Goal: Task Accomplishment & Management: Complete application form

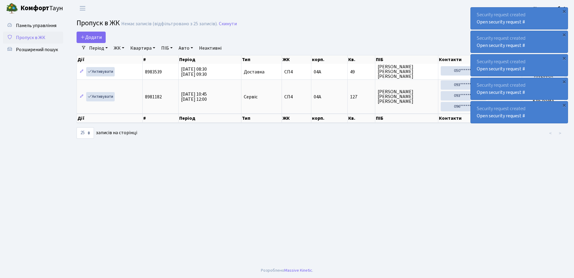
select select "25"
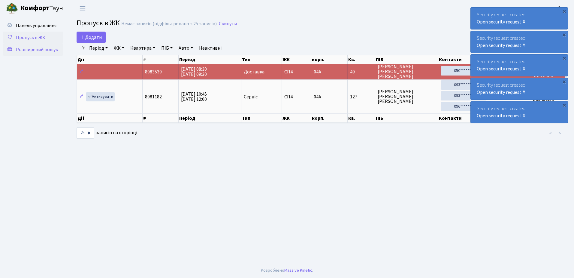
click at [39, 47] on span "Розширений пошук" at bounding box center [37, 49] width 42 height 7
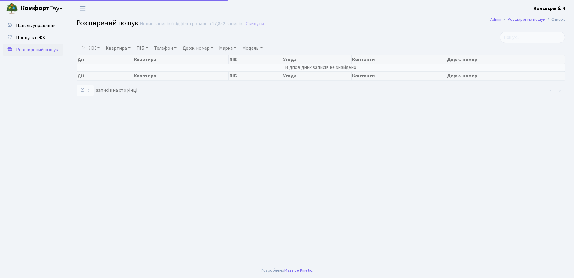
select select "25"
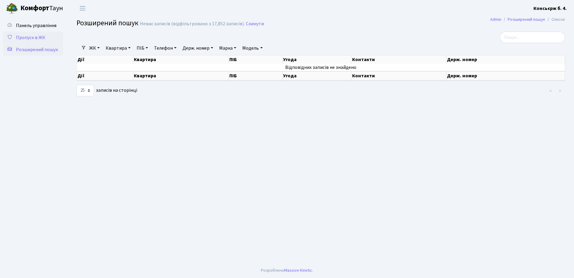
click at [37, 36] on span "Пропуск в ЖК" at bounding box center [30, 37] width 29 height 7
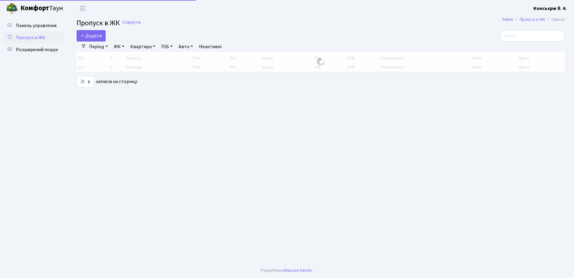
select select "25"
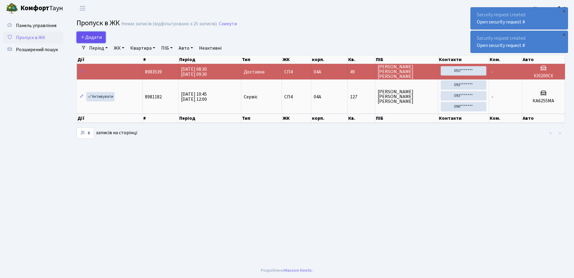
click at [94, 36] on span "Додати" at bounding box center [91, 37] width 21 height 7
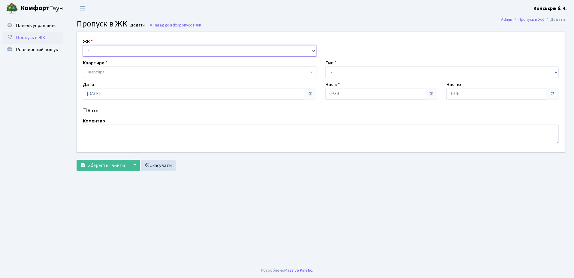
click at [118, 50] on select "- СП4, Столичне шосе, 5" at bounding box center [200, 50] width 234 height 11
select select "325"
click at [83, 45] on select "- СП4, Столичне шосе, 5" at bounding box center [200, 50] width 234 height 11
select select
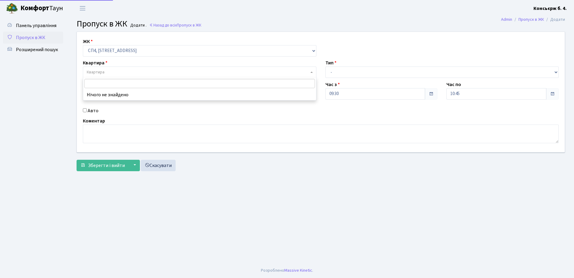
click at [128, 69] on span "Квартира" at bounding box center [198, 72] width 222 height 6
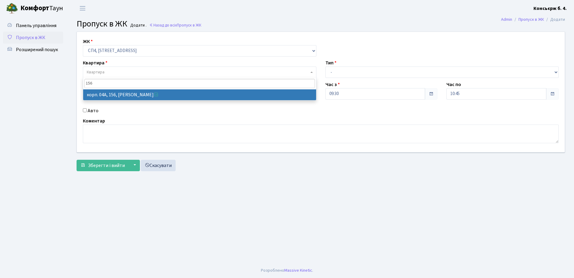
type input "156"
select select "21184"
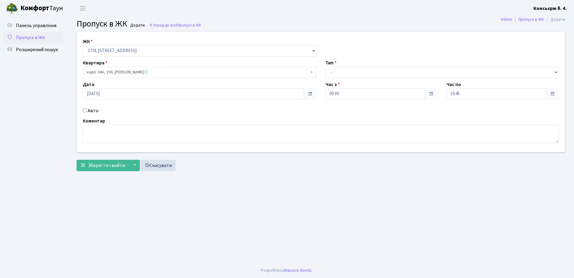
click at [84, 110] on input "Авто" at bounding box center [85, 110] width 4 height 4
checkbox input "true"
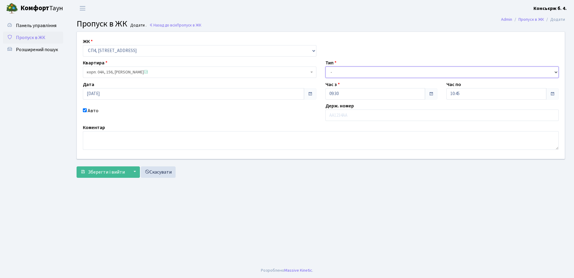
click at [407, 72] on select "- Доставка Таксі Гості Сервіс" at bounding box center [443, 71] width 234 height 11
select select "1"
click at [326, 66] on select "- Доставка Таксі Гості Сервіс" at bounding box center [443, 71] width 234 height 11
click at [371, 116] on input "text" at bounding box center [443, 114] width 234 height 11
type input "КА3778НТ"
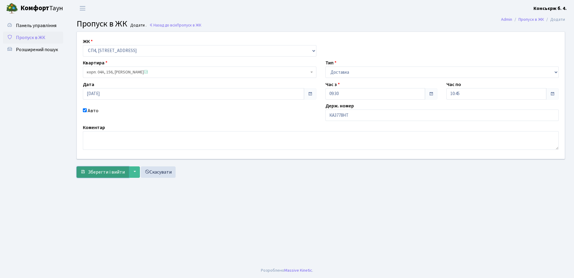
click at [99, 171] on span "Зберегти і вийти" at bounding box center [106, 172] width 37 height 7
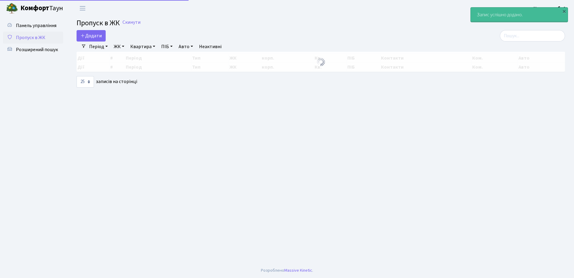
select select "25"
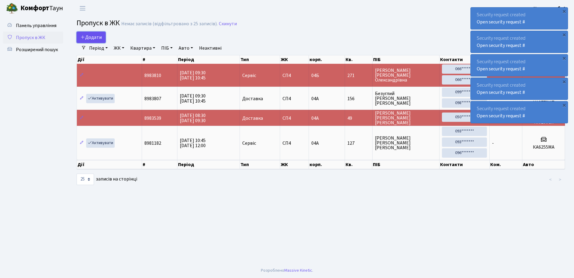
click at [92, 35] on span "Додати" at bounding box center [91, 37] width 21 height 7
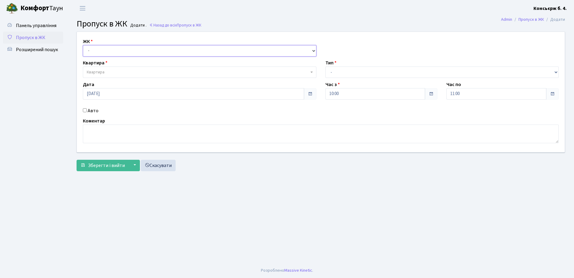
click at [131, 49] on select "- [STREET_ADDRESS]" at bounding box center [200, 50] width 234 height 11
select select "325"
click at [83, 45] on select "- [STREET_ADDRESS]" at bounding box center [200, 50] width 234 height 11
select select
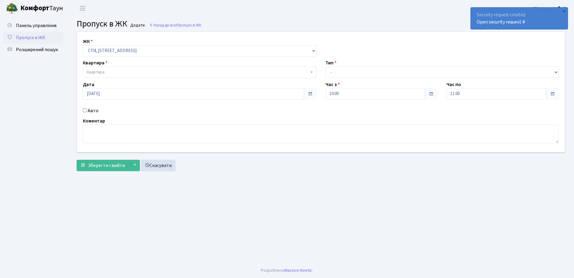
click at [122, 72] on span "Квартира" at bounding box center [198, 72] width 222 height 6
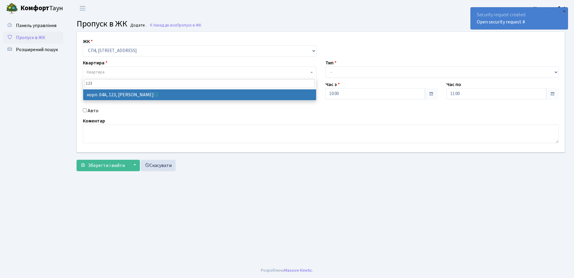
type input "123"
select select "21151"
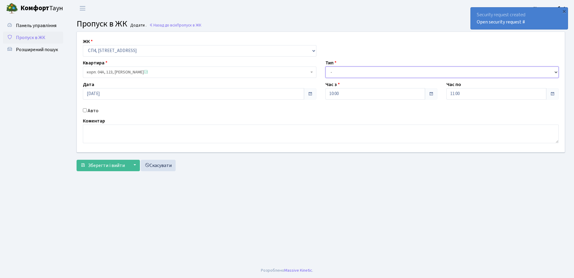
click at [359, 70] on select "- Доставка Таксі Гості Сервіс" at bounding box center [443, 71] width 234 height 11
select select "18"
click at [326, 66] on select "- Доставка Таксі Гості Сервіс" at bounding box center [443, 71] width 234 height 11
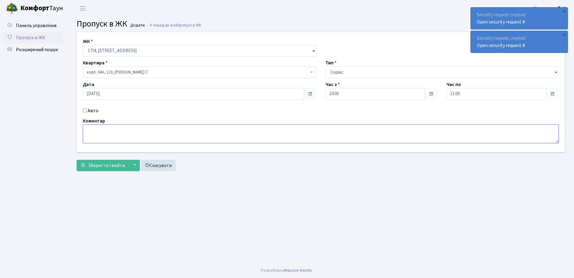
click at [127, 132] on textarea at bounding box center [321, 133] width 476 height 19
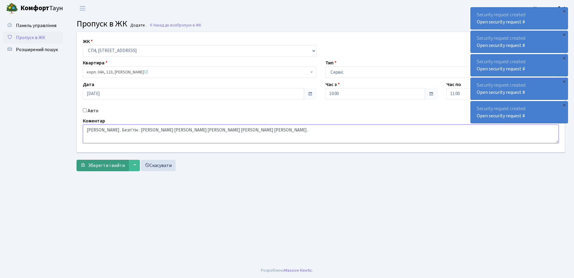
type textarea "Дяденко . Безп'тін . Черноіваненко К. Черноіваненко В. Кальчук ."
click at [94, 164] on span "Зберегти і вийти" at bounding box center [106, 165] width 37 height 7
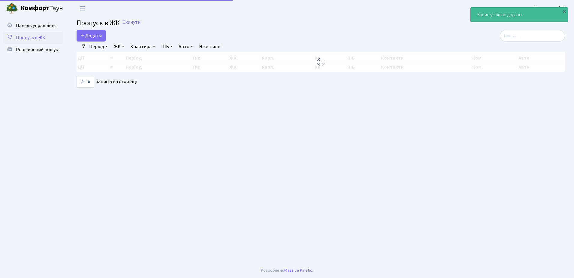
select select "25"
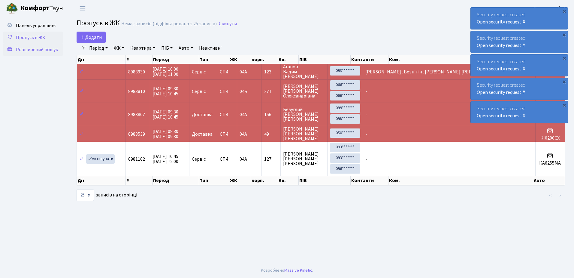
click at [45, 48] on span "Розширений пошук" at bounding box center [37, 49] width 42 height 7
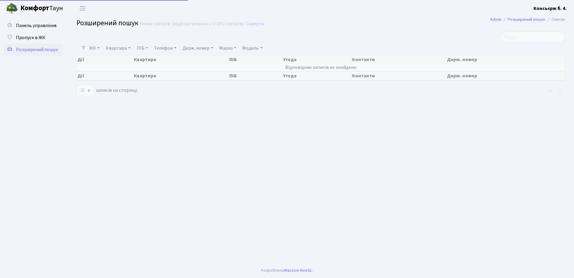
select select "25"
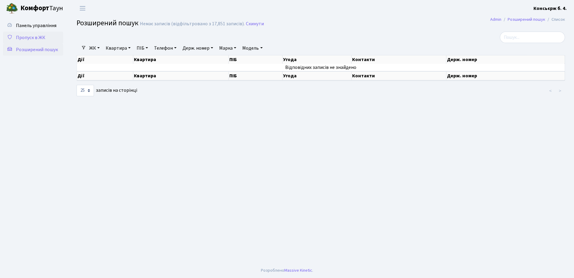
click at [33, 36] on span "Пропуск в ЖК" at bounding box center [30, 37] width 29 height 7
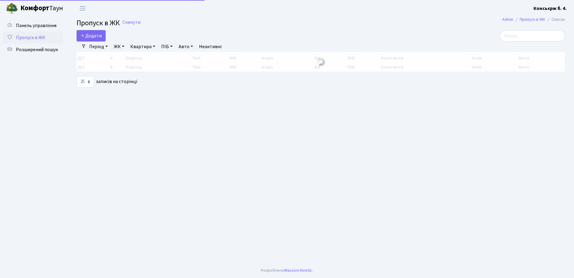
select select "25"
